Goal: Task Accomplishment & Management: Use online tool/utility

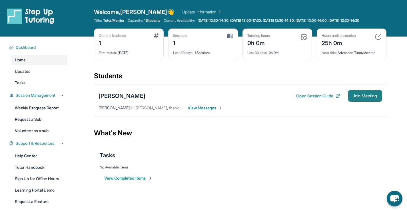
click at [358, 98] on span "Join Meeting" at bounding box center [364, 95] width 25 height 3
click at [303, 99] on button "Open Session Guide" at bounding box center [318, 96] width 44 height 6
